Goal: Task Accomplishment & Management: Complete application form

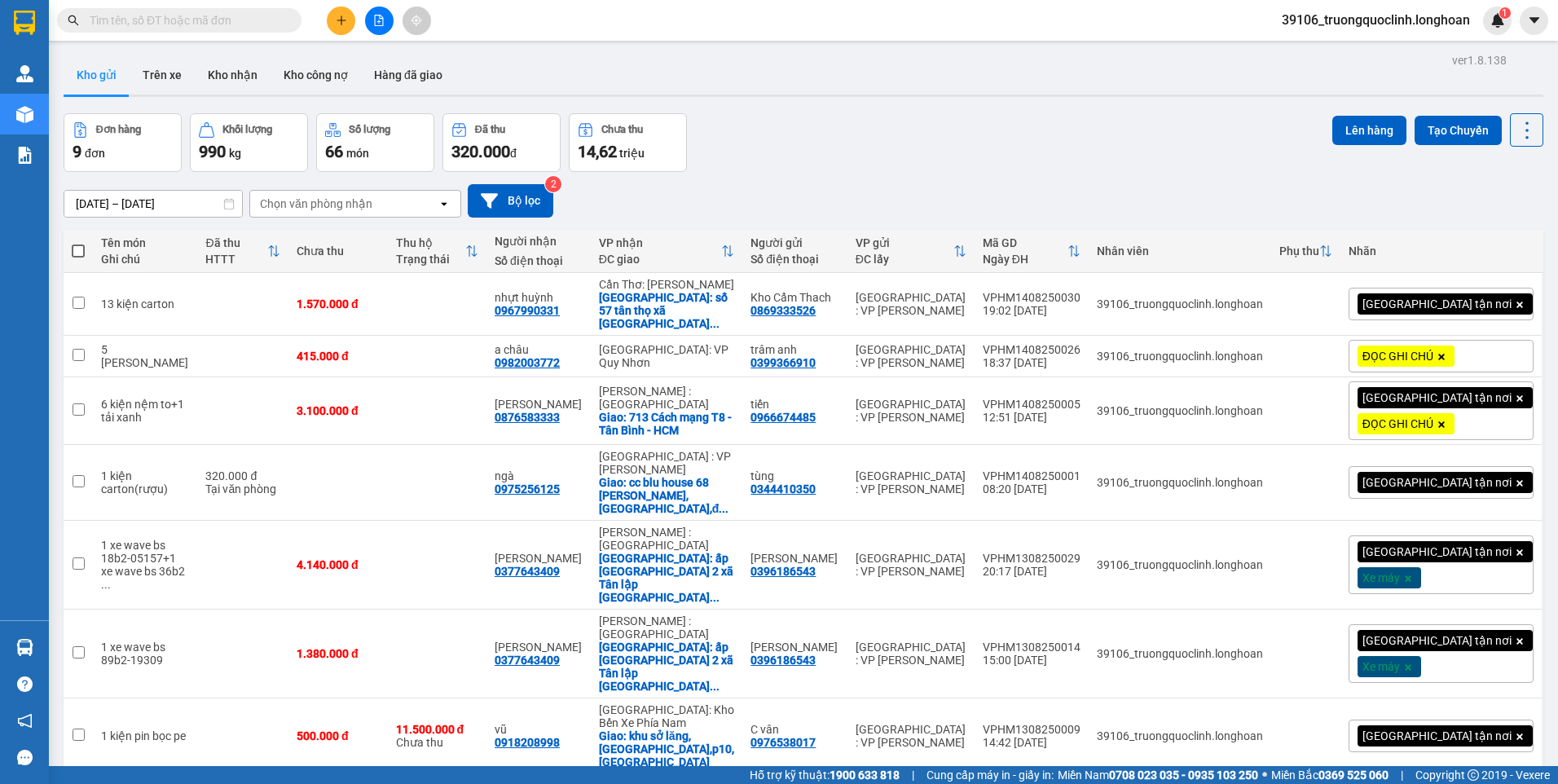
click at [374, 21] on icon "file-add" at bounding box center [378, 20] width 11 height 11
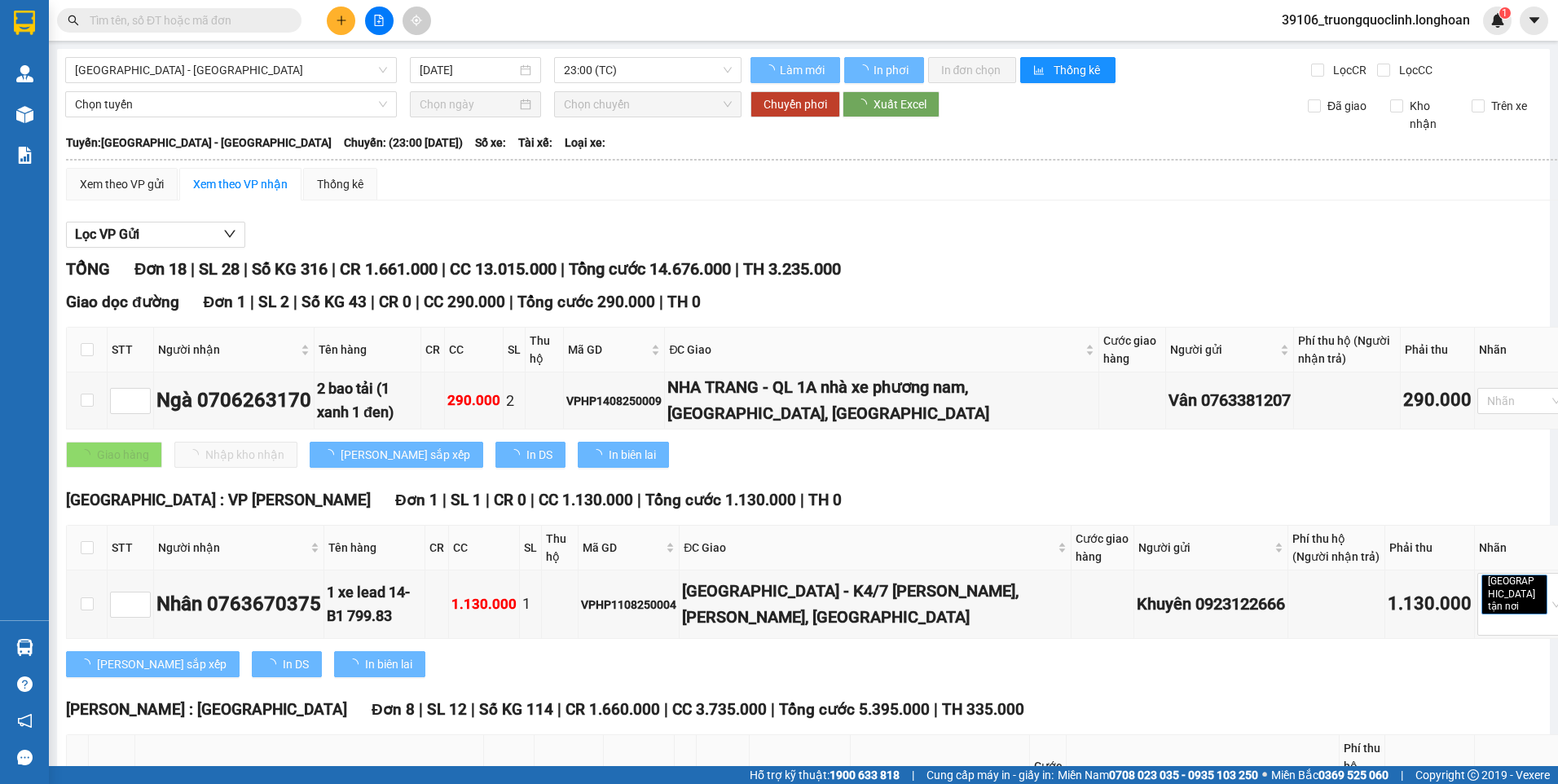
click at [312, 74] on span "[GEOGRAPHIC_DATA] - [GEOGRAPHIC_DATA]" at bounding box center [231, 70] width 312 height 24
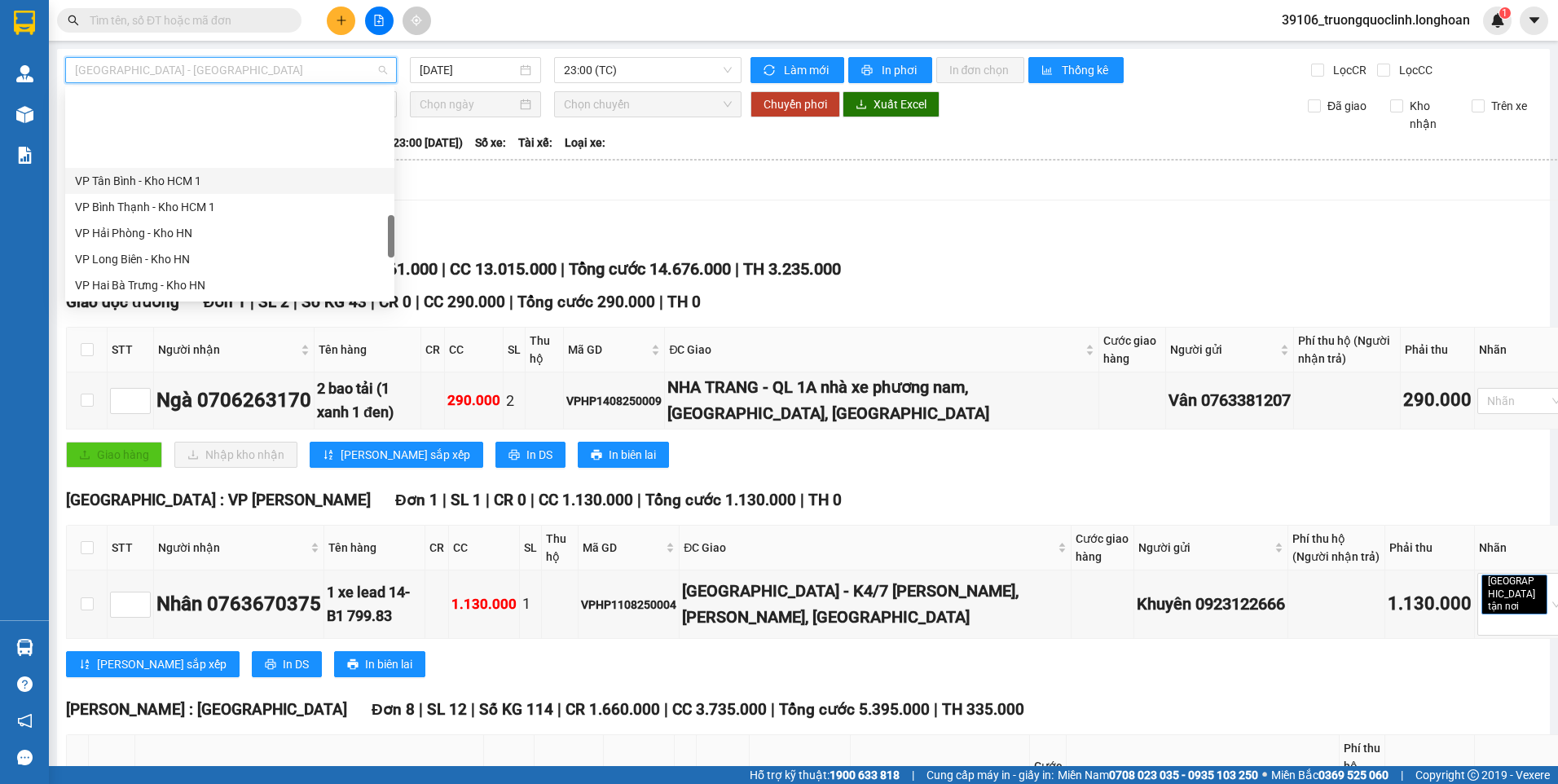
scroll to position [841, 0]
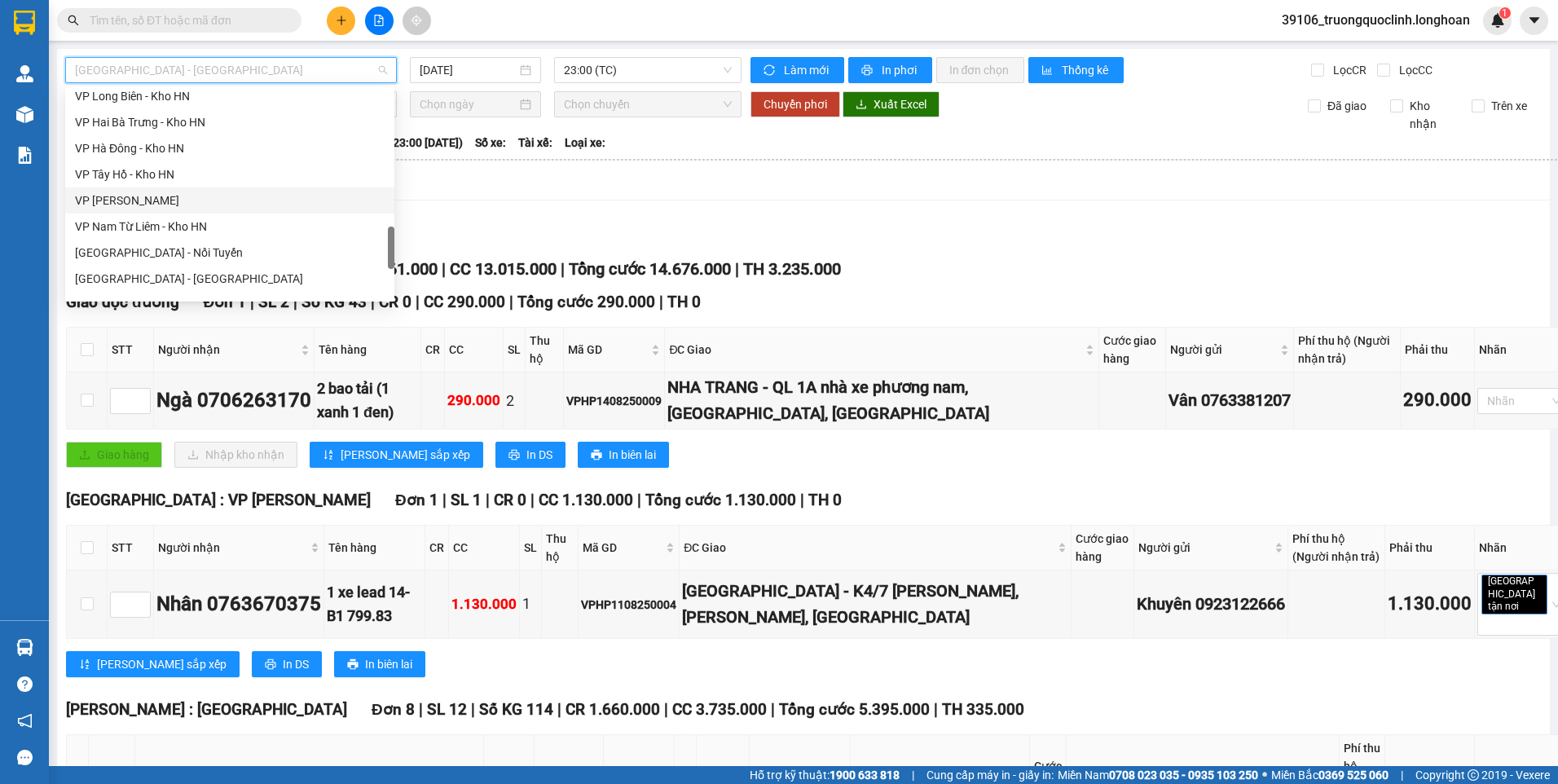
click at [147, 194] on div "VP [PERSON_NAME]" at bounding box center [230, 200] width 310 height 18
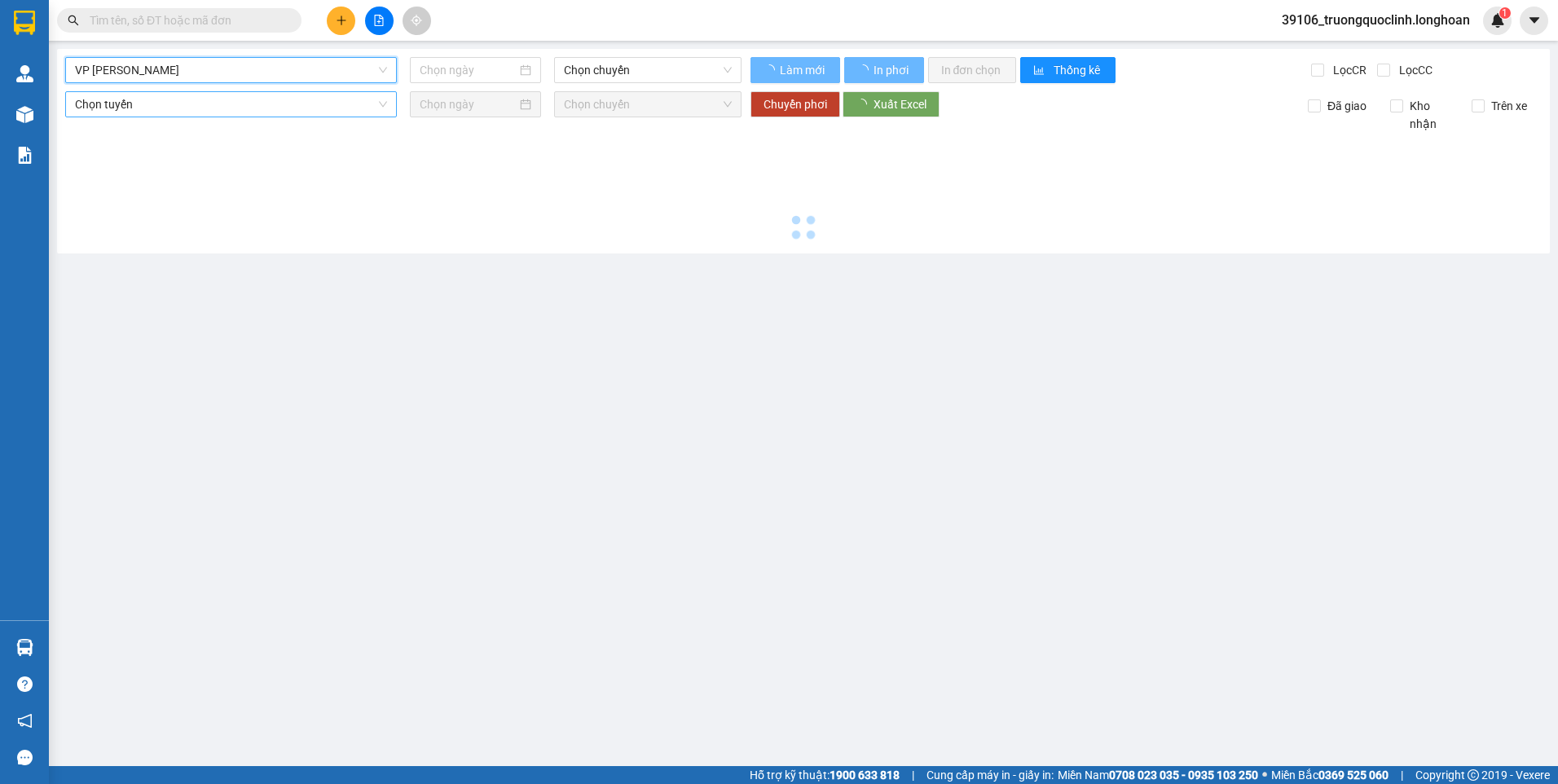
type input "[DATE]"
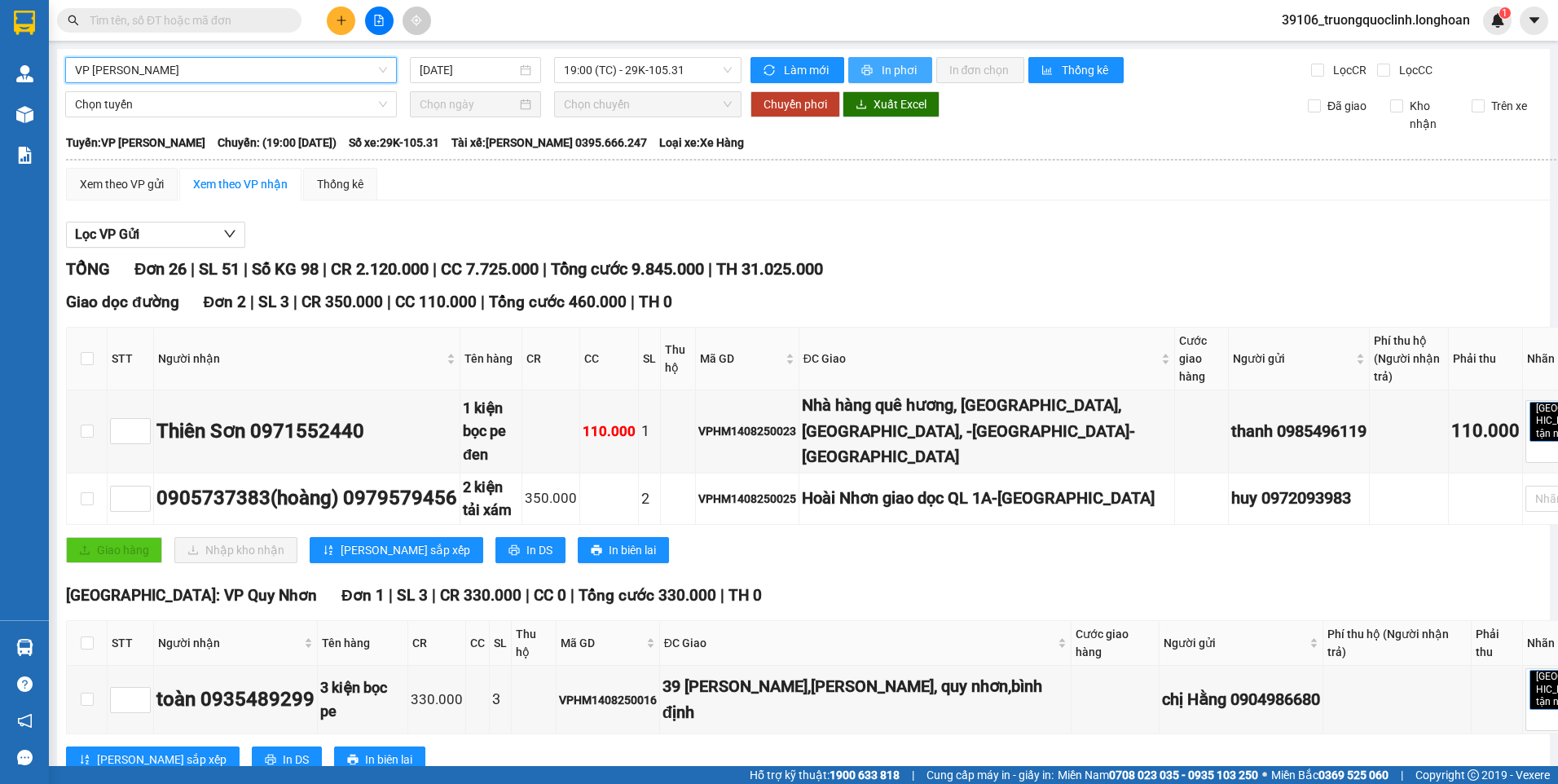
click at [894, 65] on span "In phơi" at bounding box center [900, 70] width 38 height 18
click at [236, 24] on input "text" at bounding box center [185, 20] width 192 height 18
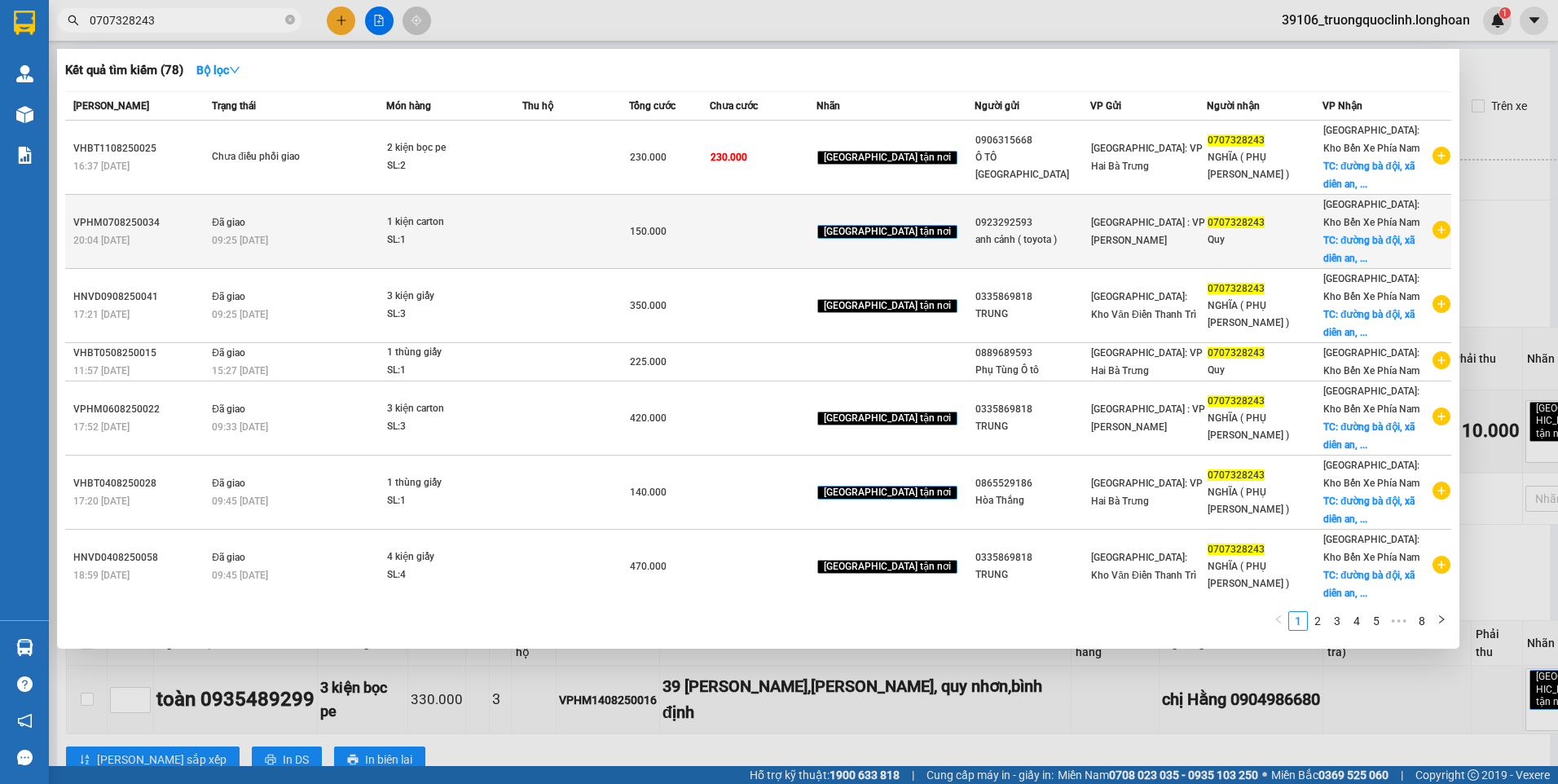
type input "0707328243"
click at [1432, 226] on icon "plus-circle" at bounding box center [1441, 229] width 18 height 18
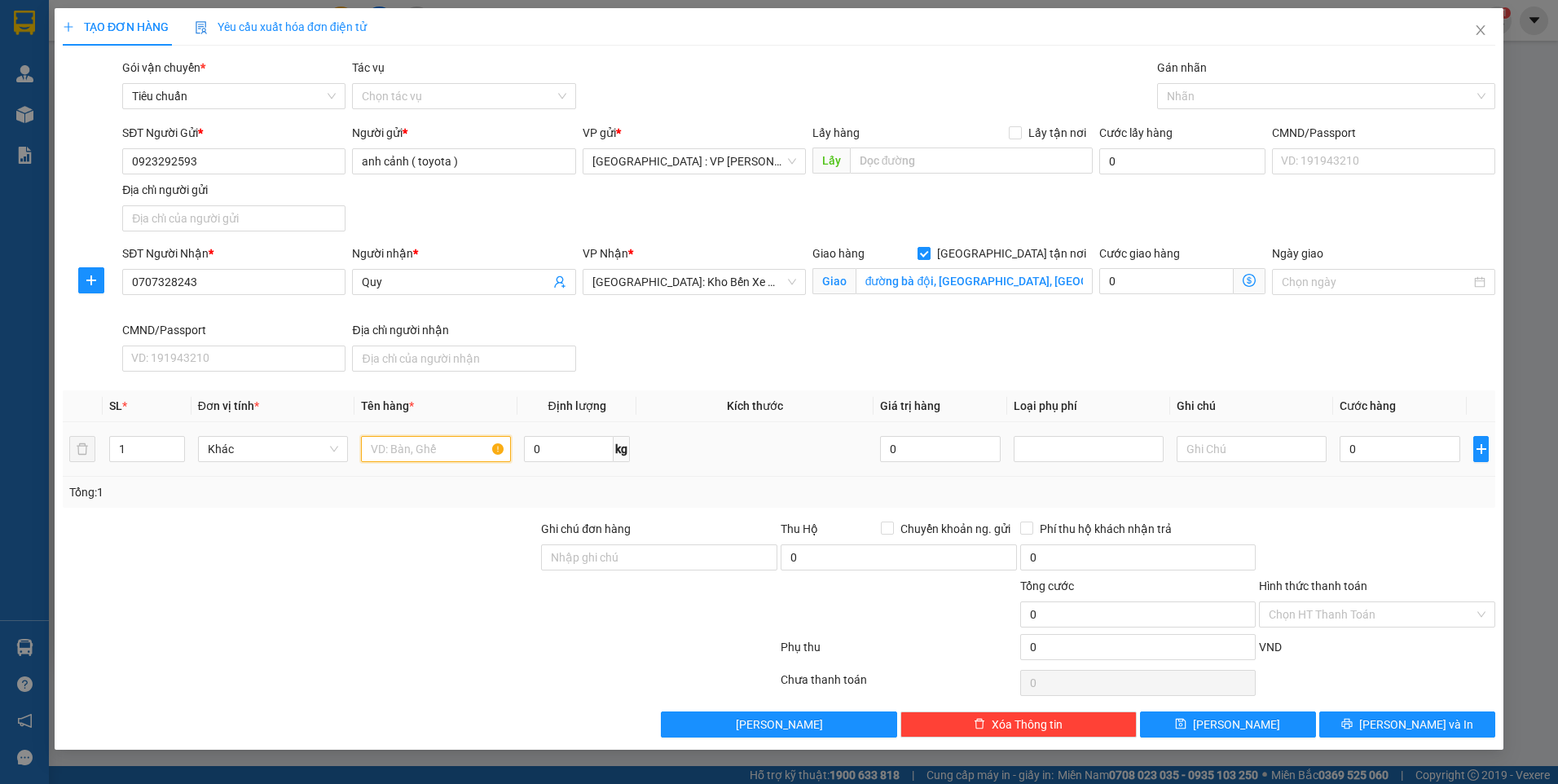
click at [385, 442] on input "text" at bounding box center [436, 448] width 150 height 26
type input "1 kiện carton"
click at [1374, 447] on input "0" at bounding box center [1400, 448] width 121 height 26
type input "1"
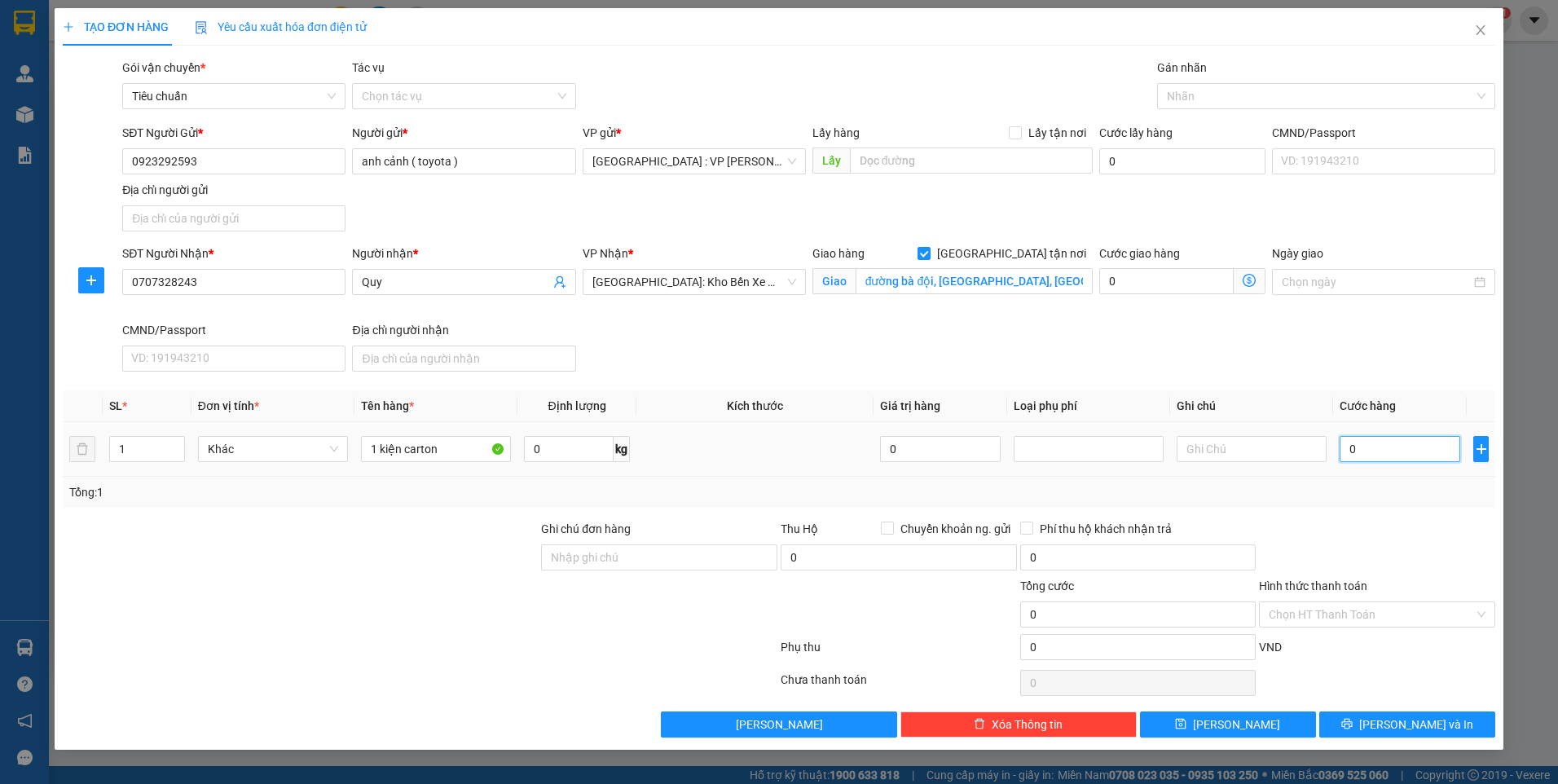
type input "1"
type input "10"
type input "100"
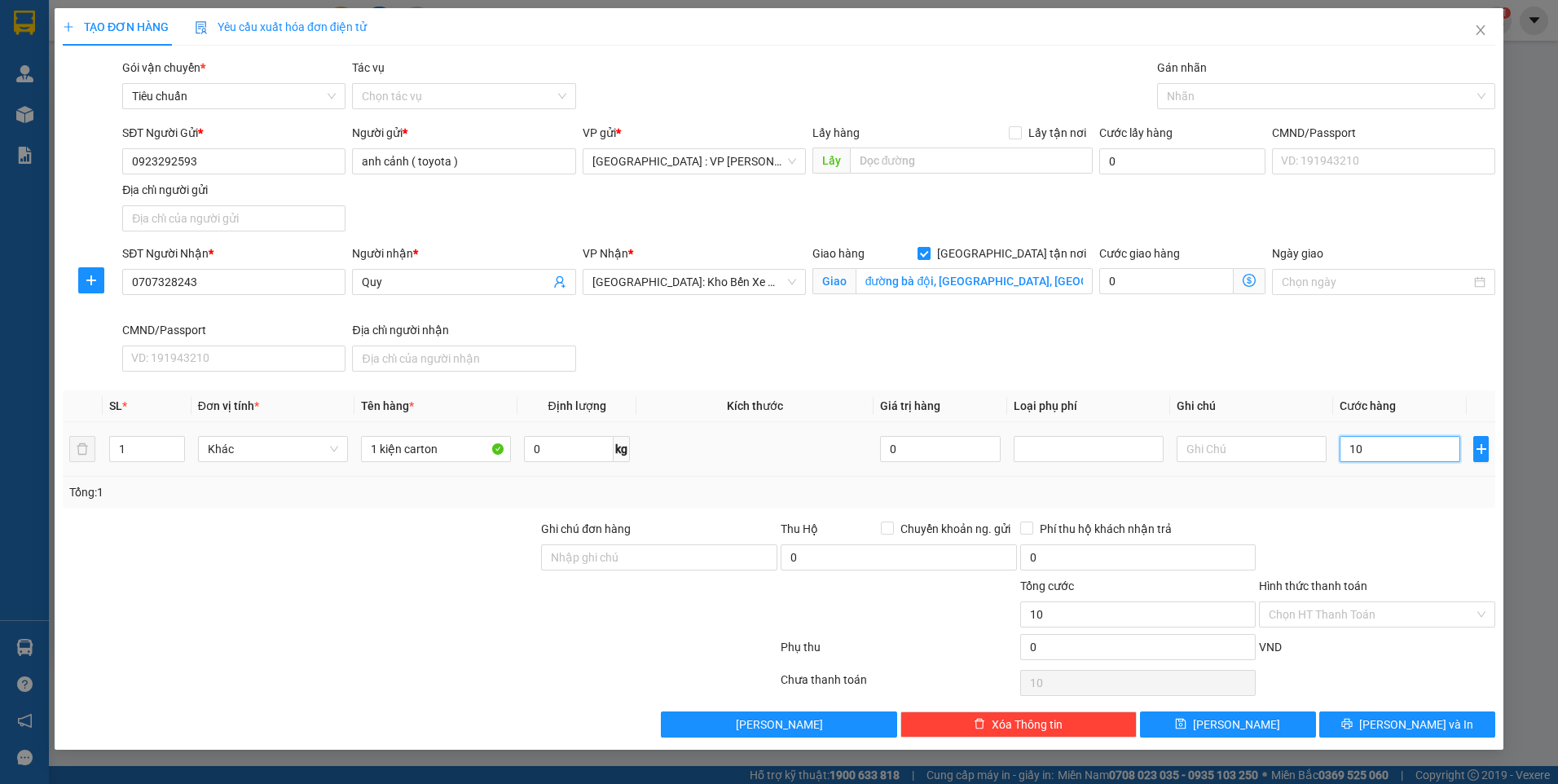
type input "100"
type input "1.000"
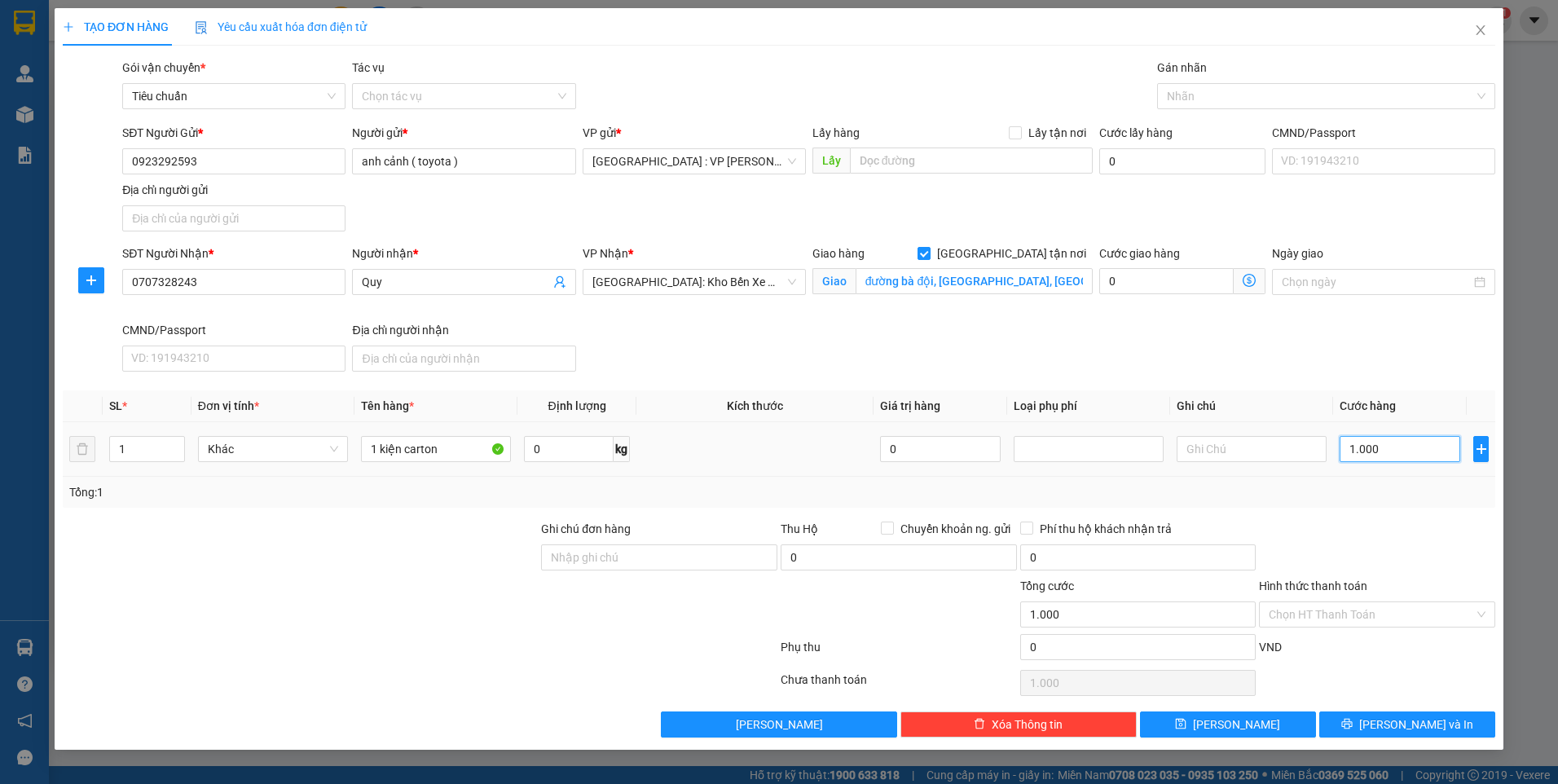
type input "10.000"
type input "100.000"
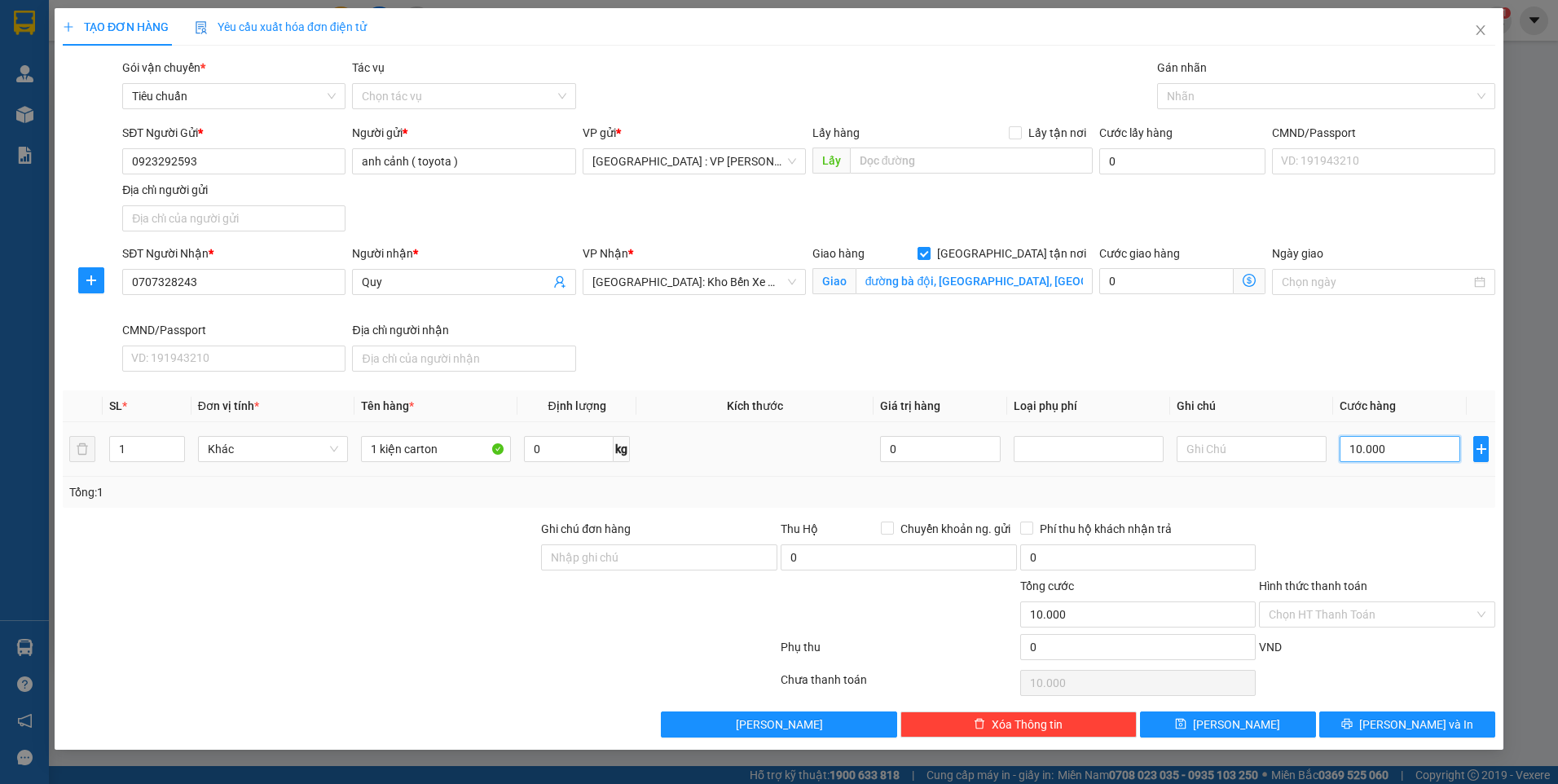
type input "100.000"
click at [1180, 94] on div at bounding box center [1318, 96] width 313 height 20
type input "100.000"
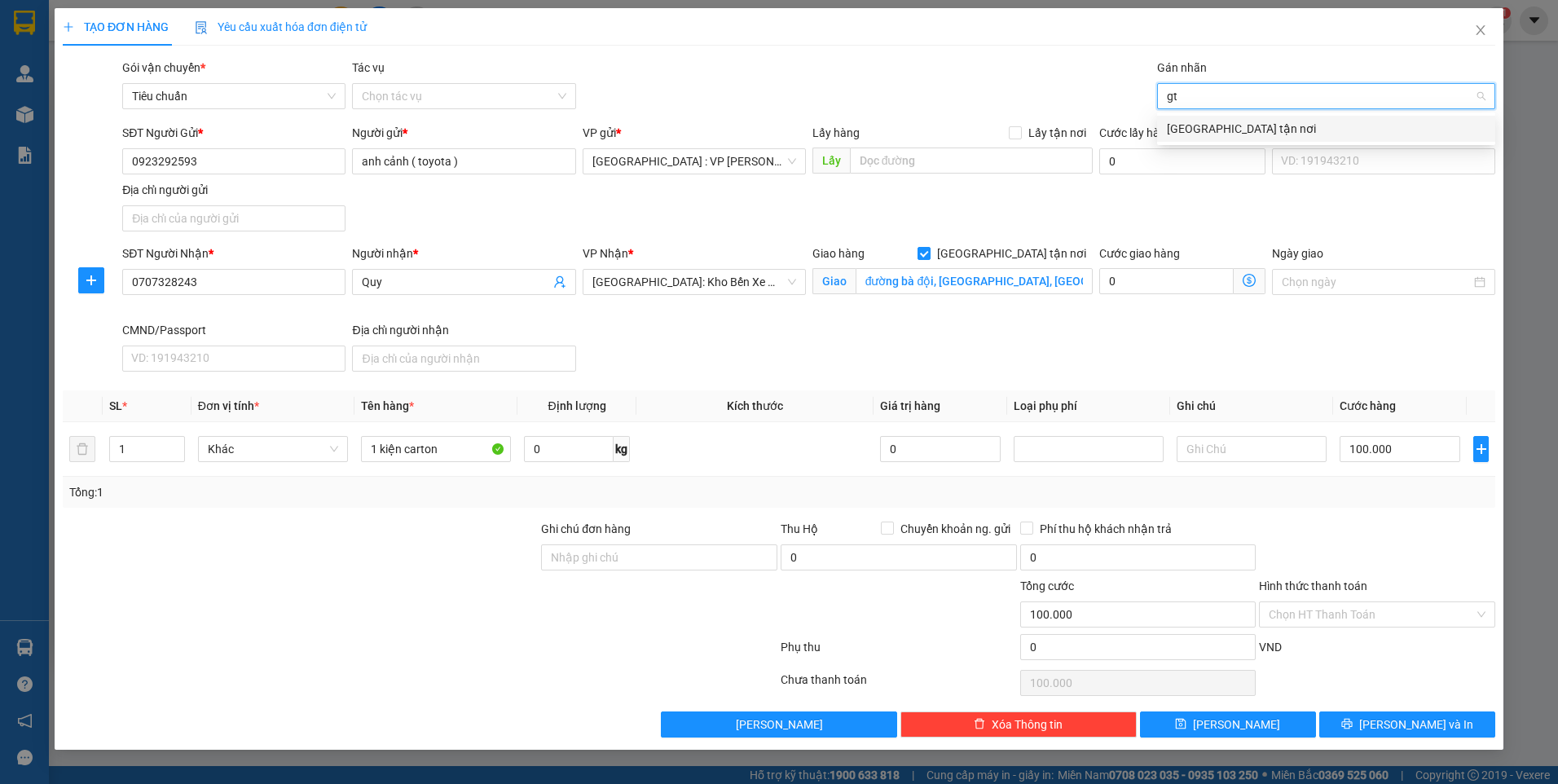
type input "gtn"
click at [1188, 129] on div "[GEOGRAPHIC_DATA] tận nơi" at bounding box center [1326, 128] width 318 height 18
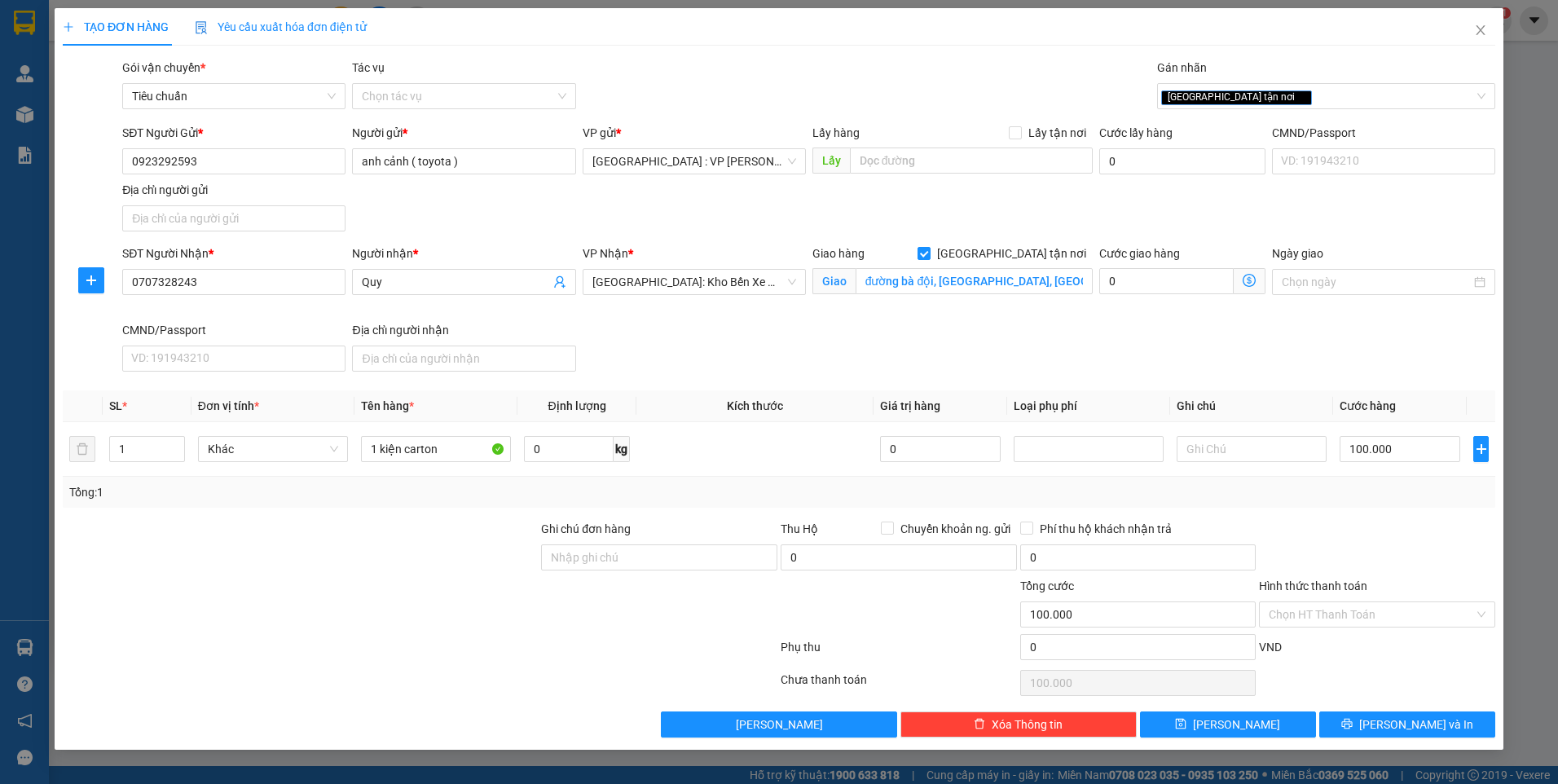
drag, startPoint x: 984, startPoint y: 83, endPoint x: 784, endPoint y: 108, distance: 201.6
click at [983, 83] on div "Gói vận chuyển * Tiêu chuẩn Tác vụ Chọn tác vụ Gán nhãn Giao tận nơi" at bounding box center [808, 87] width 1379 height 57
click at [543, 450] on input "0" at bounding box center [569, 448] width 90 height 26
type input "10"
click at [405, 544] on div at bounding box center [300, 548] width 479 height 57
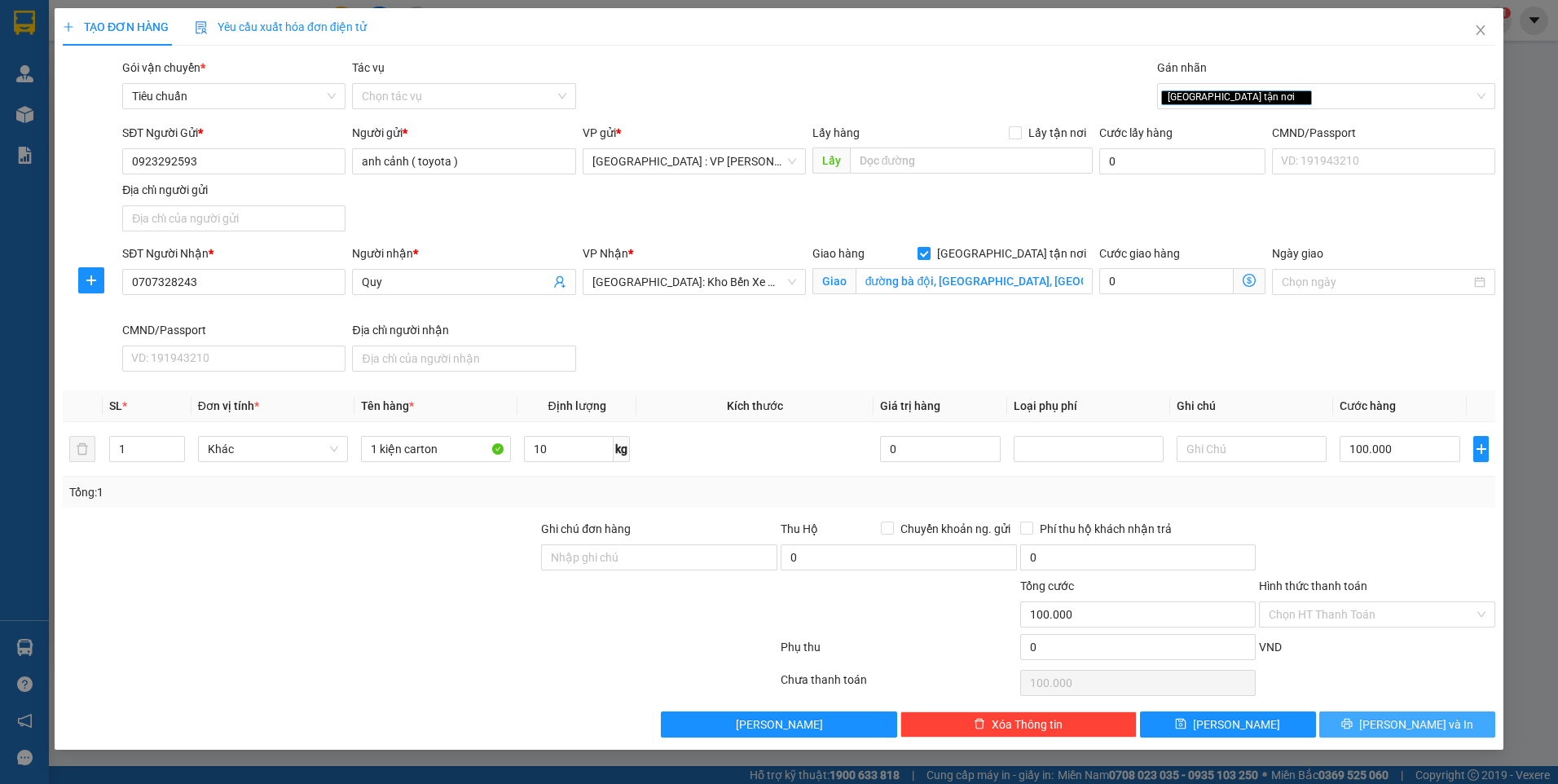
click at [1434, 721] on span "[PERSON_NAME] và In" at bounding box center [1416, 724] width 114 height 18
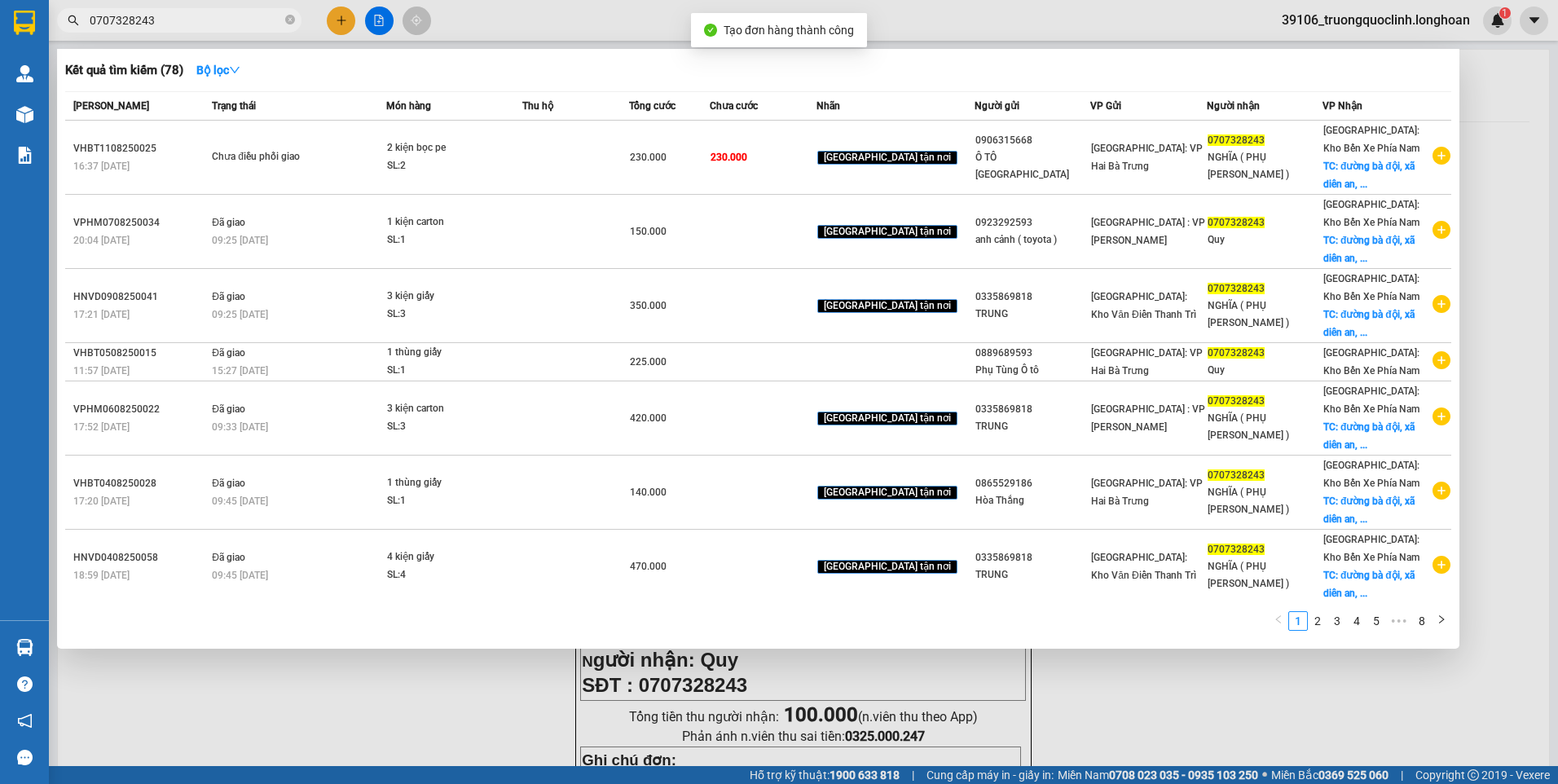
drag, startPoint x: 401, startPoint y: 701, endPoint x: 476, endPoint y: 613, distance: 115.6
click at [405, 688] on div at bounding box center [779, 392] width 1558 height 784
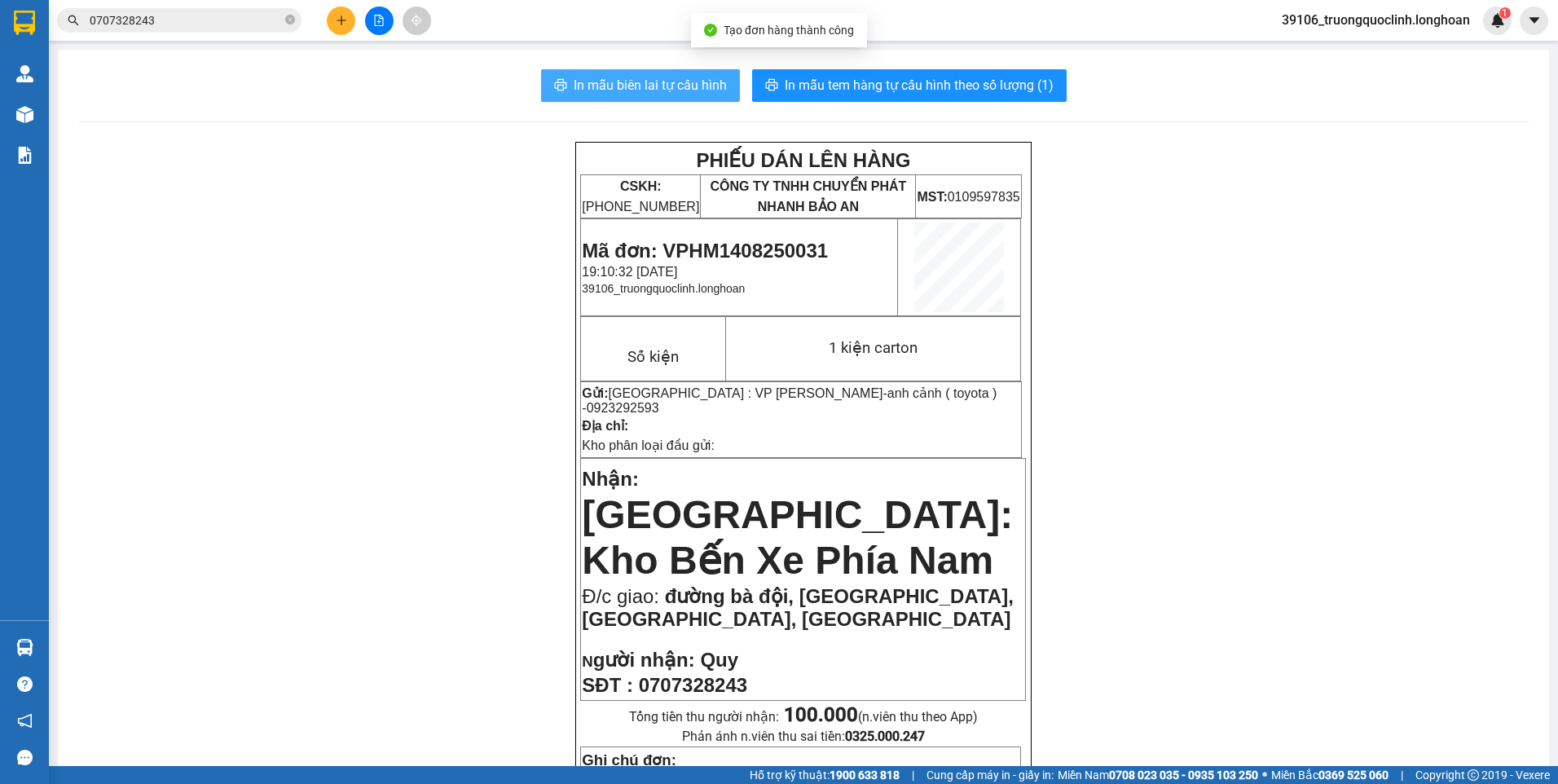
click at [687, 91] on span "In mẫu biên lai tự cấu hình" at bounding box center [650, 85] width 153 height 21
